Goal: Information Seeking & Learning: Learn about a topic

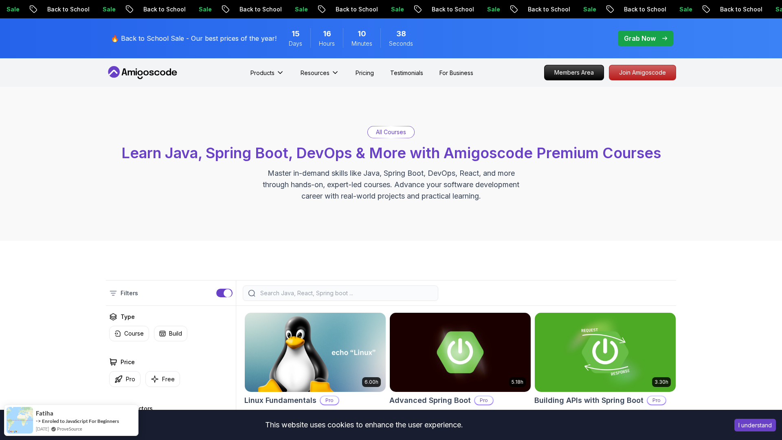
click at [327, 293] on input "search" at bounding box center [346, 293] width 174 height 8
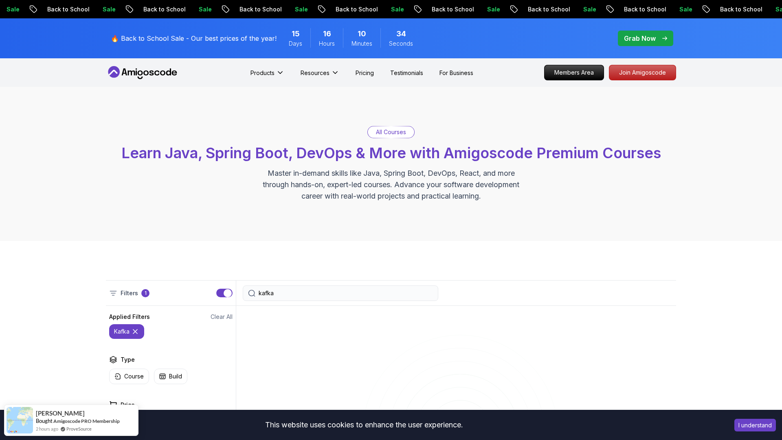
type input "kafka"
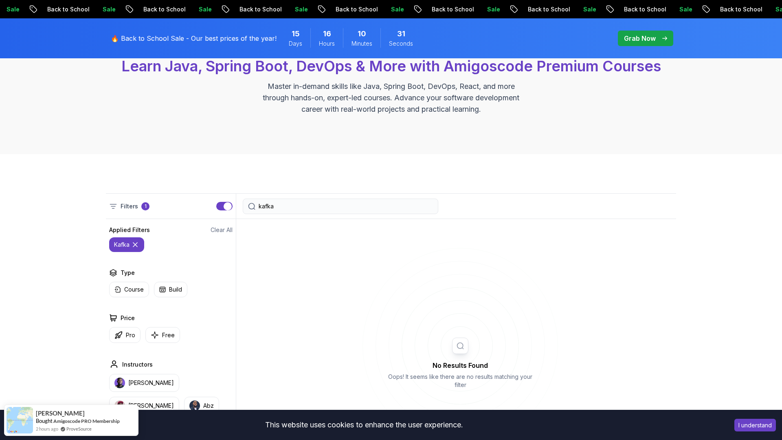
scroll to position [51, 0]
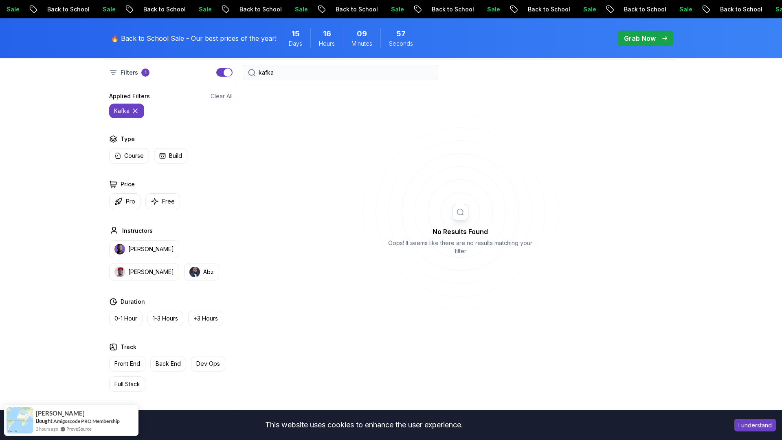
click at [138, 112] on icon at bounding box center [135, 111] width 8 height 8
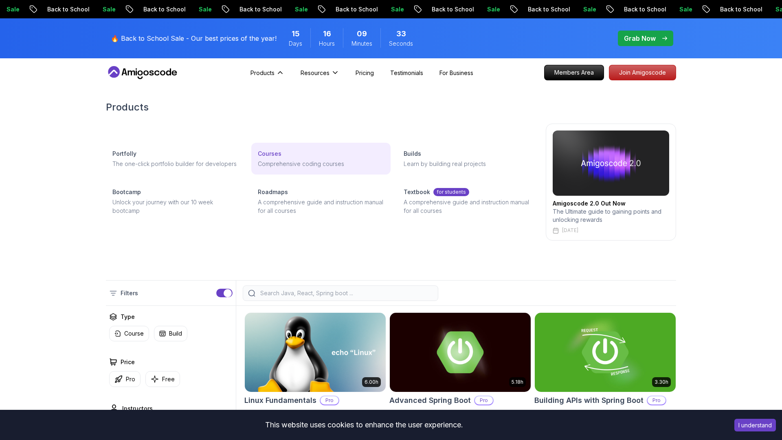
click at [285, 162] on p "Comprehensive coding courses" at bounding box center [321, 163] width 126 height 9
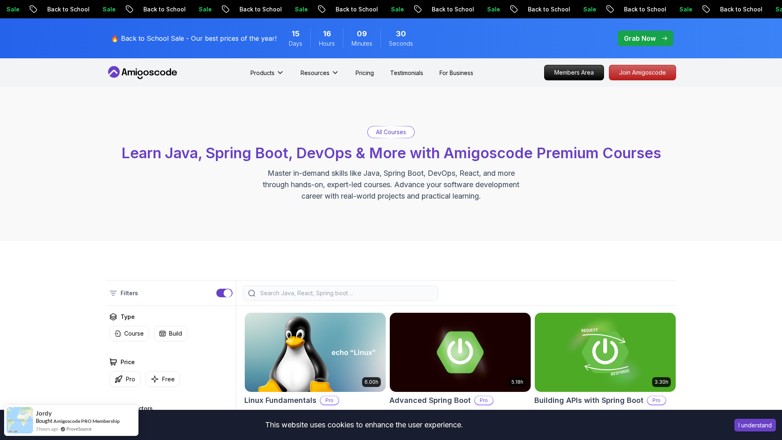
click at [315, 294] on input "search" at bounding box center [346, 293] width 174 height 8
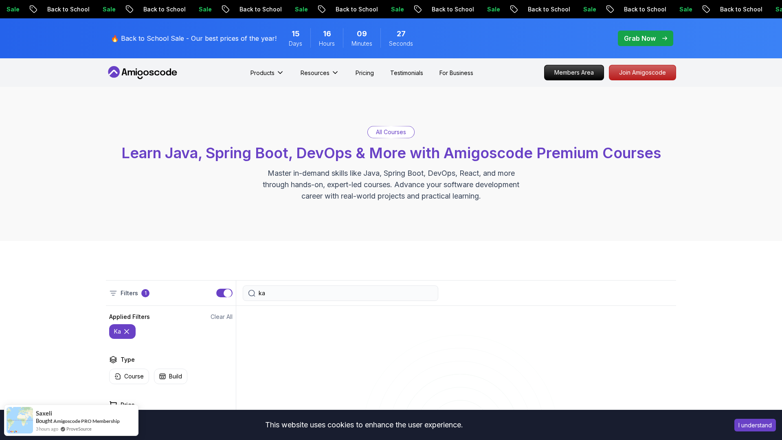
type input "k"
